Goal: Navigation & Orientation: Find specific page/section

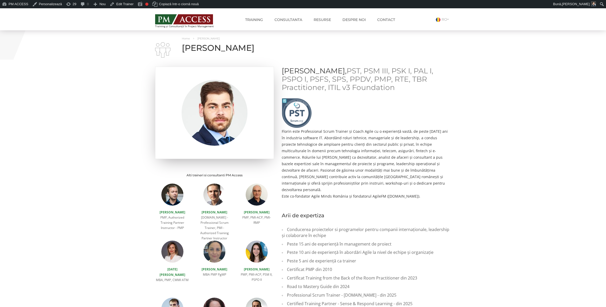
scroll to position [27, 0]
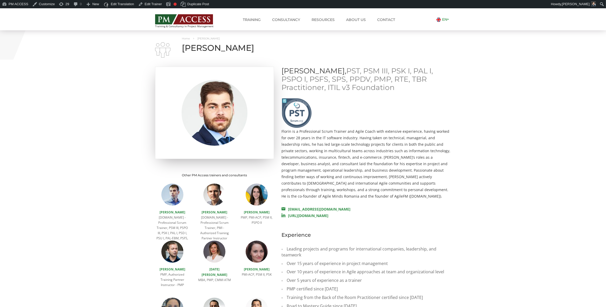
click at [447, 20] on link "EN" at bounding box center [443, 19] width 15 height 5
click at [446, 27] on link "RO" at bounding box center [441, 26] width 11 height 5
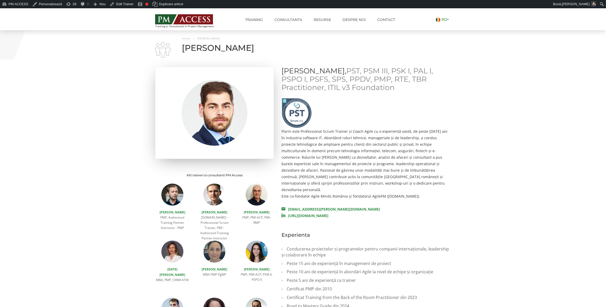
click at [445, 21] on link "RO" at bounding box center [443, 19] width 15 height 5
click at [440, 26] on link "EN" at bounding box center [440, 26] width 11 height 5
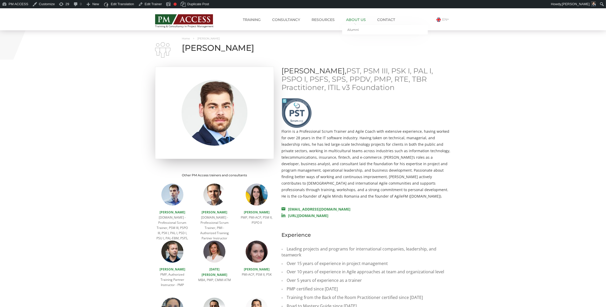
click at [360, 20] on link "About us" at bounding box center [355, 20] width 27 height 10
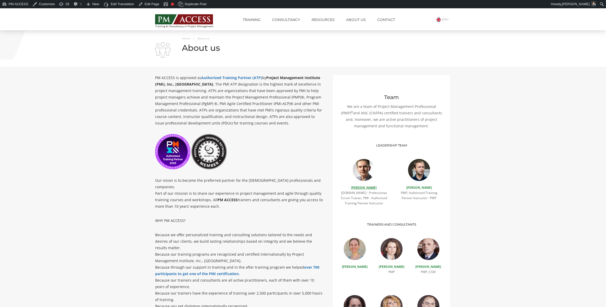
click at [369, 188] on link "[PERSON_NAME]" at bounding box center [364, 187] width 26 height 4
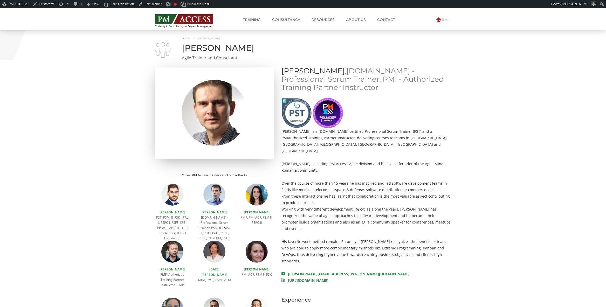
click at [175, 20] on img at bounding box center [184, 19] width 58 height 10
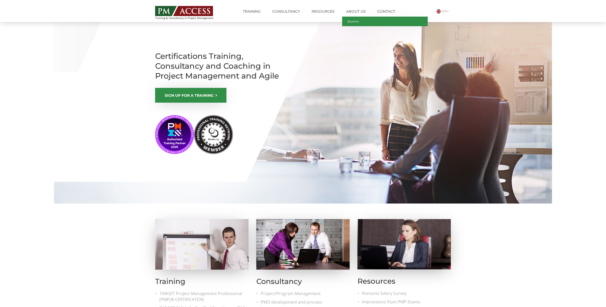
click at [354, 20] on link "Alumni" at bounding box center [385, 22] width 86 height 10
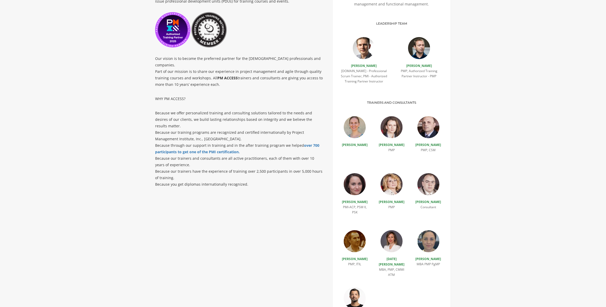
scroll to position [82, 0]
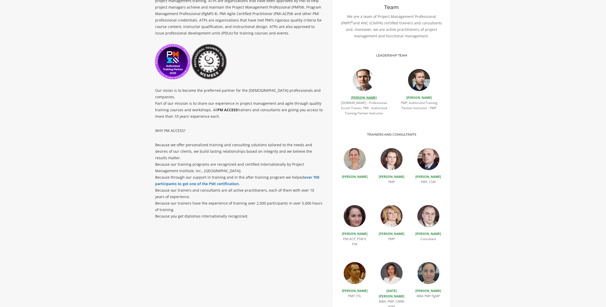
click at [362, 98] on link "[PERSON_NAME]" at bounding box center [364, 97] width 26 height 4
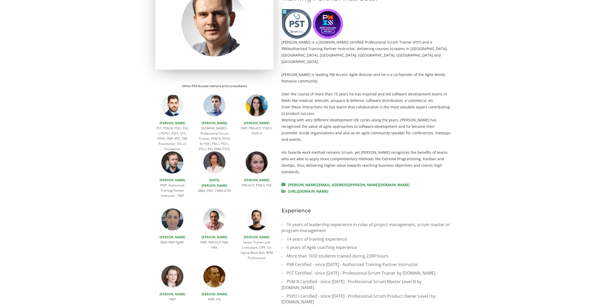
scroll to position [82, 0]
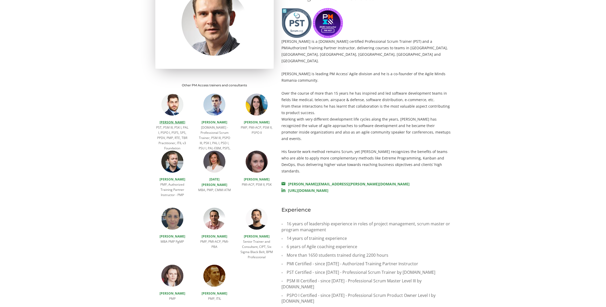
click at [174, 122] on link "[PERSON_NAME]" at bounding box center [173, 122] width 26 height 4
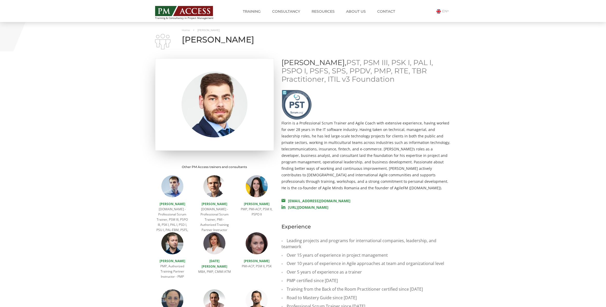
click at [569, 80] on div "Home FLORIN MANOLESCU FLORIN MANOLESCU FLORIN MANOLESCU, PST, PSM III, PSK I, P…" at bounding box center [303, 213] width 606 height 382
click at [446, 12] on link "EN" at bounding box center [443, 11] width 15 height 5
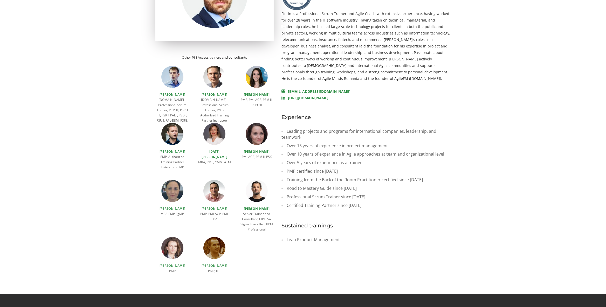
scroll to position [109, 0]
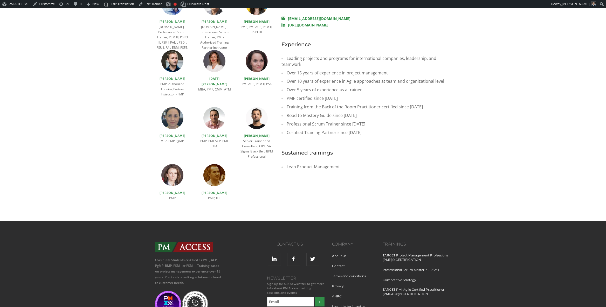
scroll to position [205, 0]
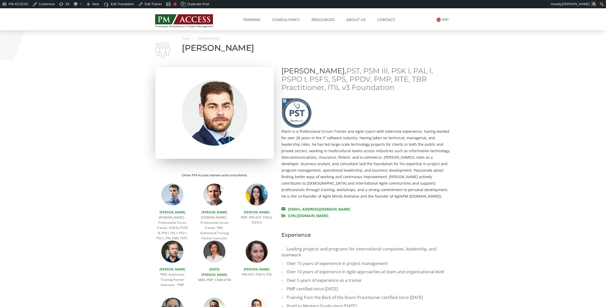
click at [446, 18] on link "EN" at bounding box center [443, 19] width 15 height 5
click at [445, 26] on link "RO" at bounding box center [441, 26] width 11 height 5
